Goal: Transaction & Acquisition: Purchase product/service

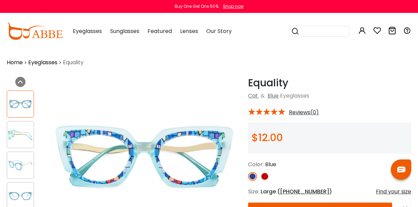
click at [45, 63] on link "Eyeglasses" at bounding box center [42, 62] width 29 height 8
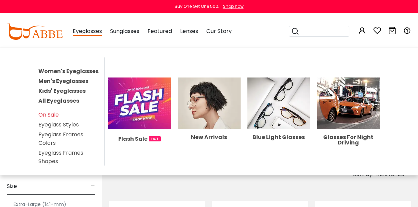
click at [48, 88] on link "Kids' Eyeglasses" at bounding box center [61, 91] width 47 height 8
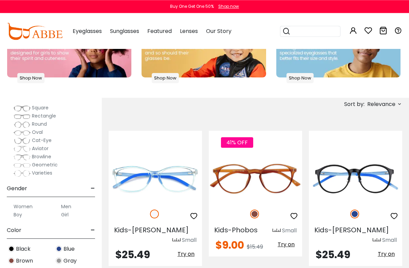
scroll to position [93, 0]
click at [26, 139] on img at bounding box center [22, 140] width 17 height 7
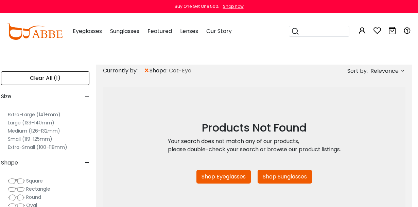
scroll to position [197, 3]
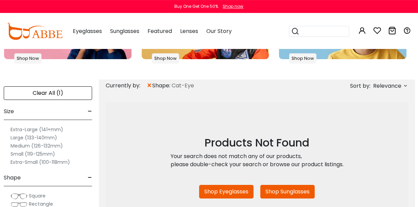
click at [49, 93] on div "Clear All (1)" at bounding box center [48, 93] width 88 height 14
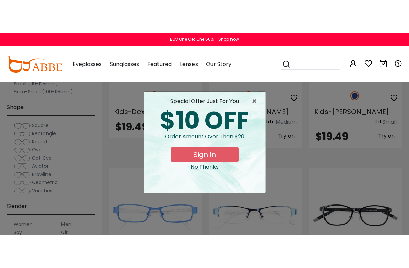
scroll to position [1565, 0]
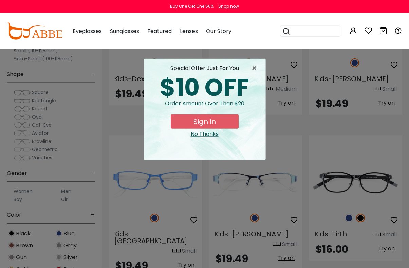
click at [257, 70] on span "×" at bounding box center [256, 68] width 8 height 8
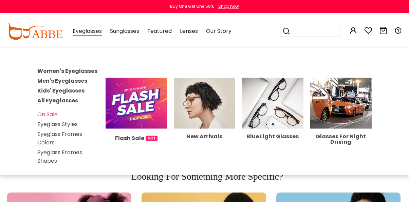
scroll to position [7, 0]
click at [45, 70] on link "Women's Eyeglasses" at bounding box center [67, 71] width 60 height 8
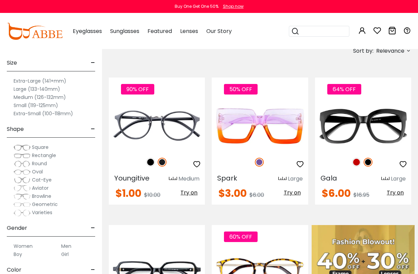
scroll to position [124, 0]
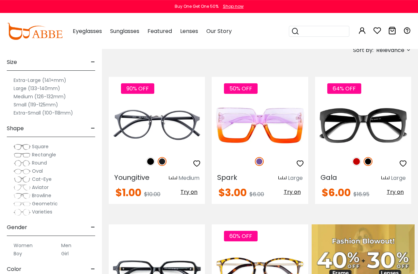
click at [41, 176] on span "Cat-Eye" at bounding box center [42, 179] width 20 height 7
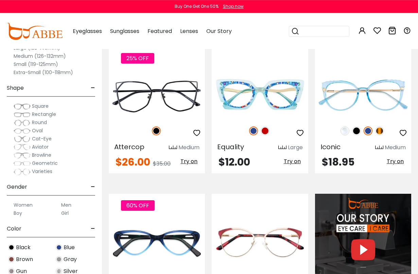
scroll to position [455, 0]
click at [341, 129] on img at bounding box center [344, 130] width 9 height 9
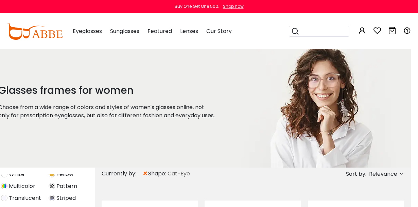
scroll to position [0, 7]
